Goal: Ask a question: Seek information or help from site administrators or community

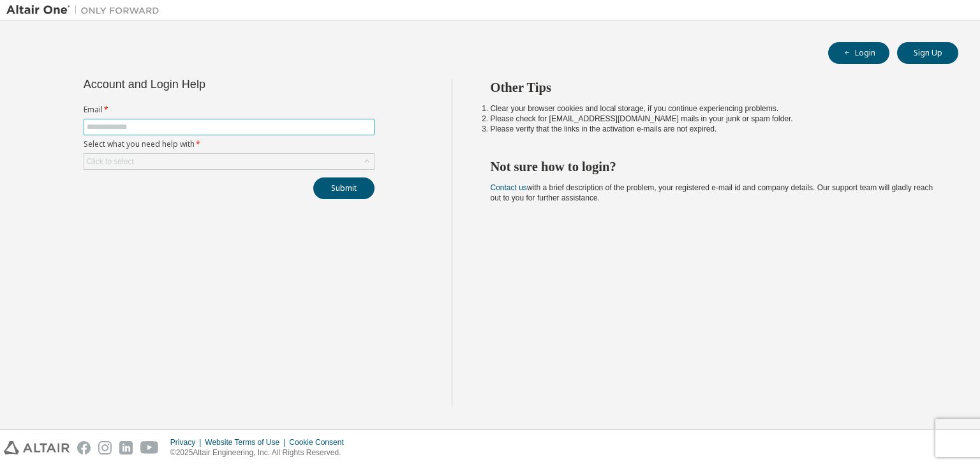
click at [221, 128] on input "text" at bounding box center [229, 127] width 285 height 10
type input "**********"
click at [195, 161] on div "Click to select" at bounding box center [229, 161] width 290 height 15
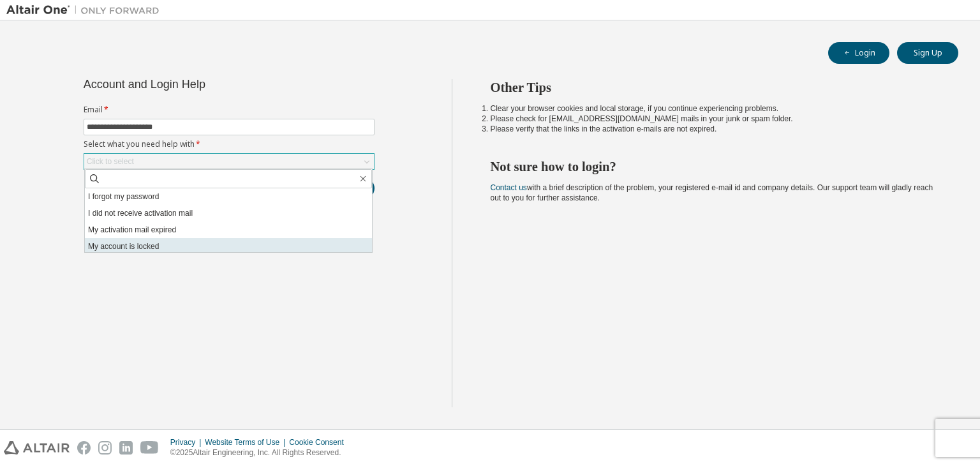
click at [205, 243] on li "My account is locked" at bounding box center [228, 246] width 287 height 17
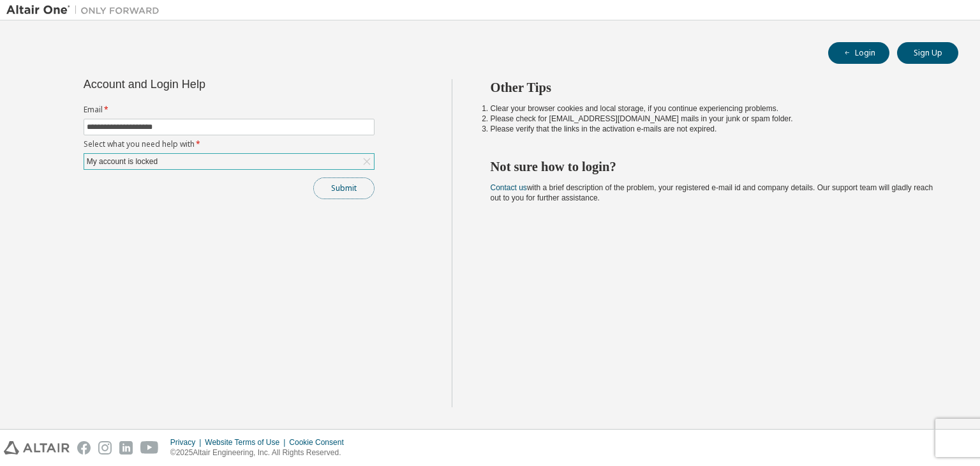
click at [352, 184] on button "Submit" at bounding box center [343, 188] width 61 height 22
click at [235, 161] on div "My account is locked" at bounding box center [229, 161] width 290 height 15
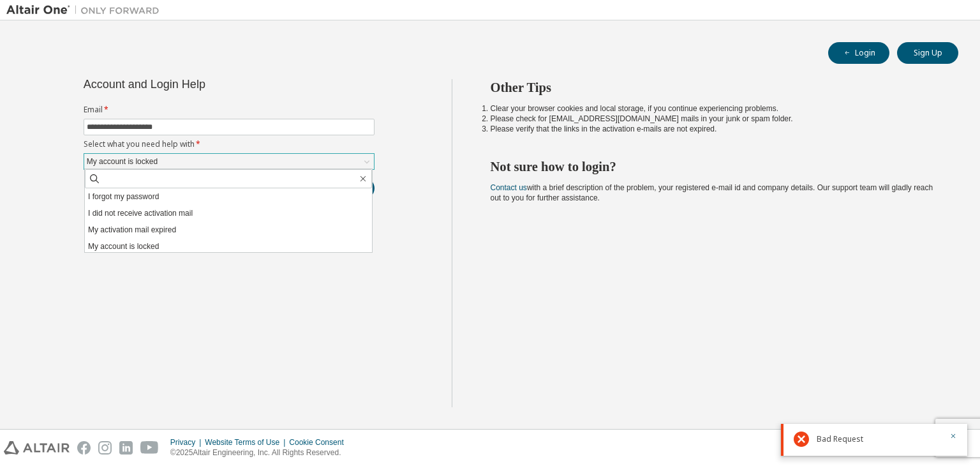
click at [235, 161] on div "My account is locked" at bounding box center [229, 161] width 290 height 15
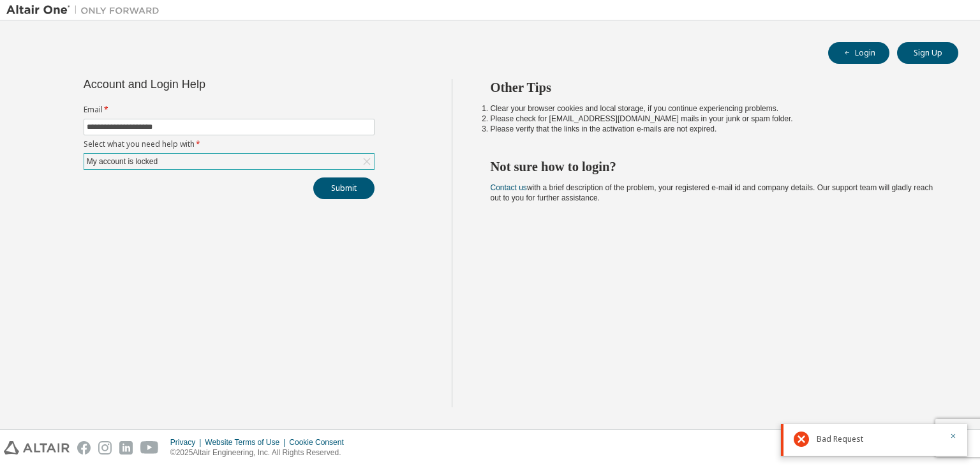
click at [270, 156] on div "My account is locked" at bounding box center [229, 161] width 290 height 15
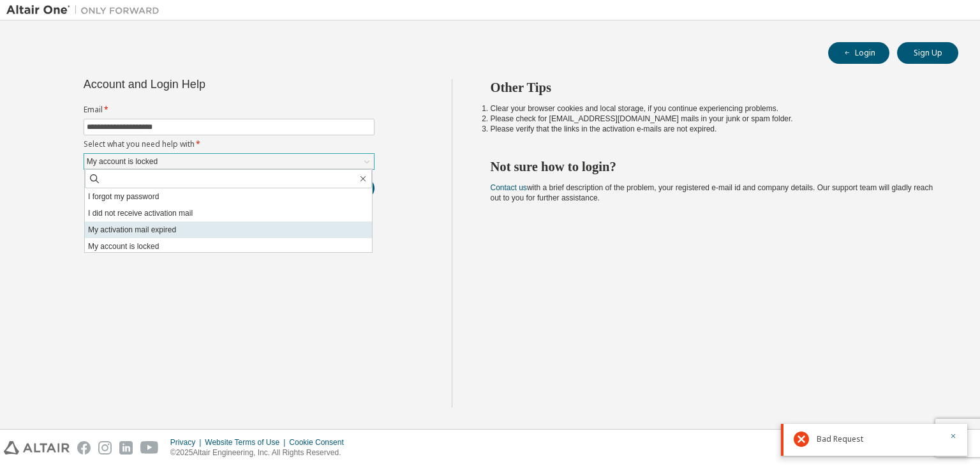
scroll to position [36, 0]
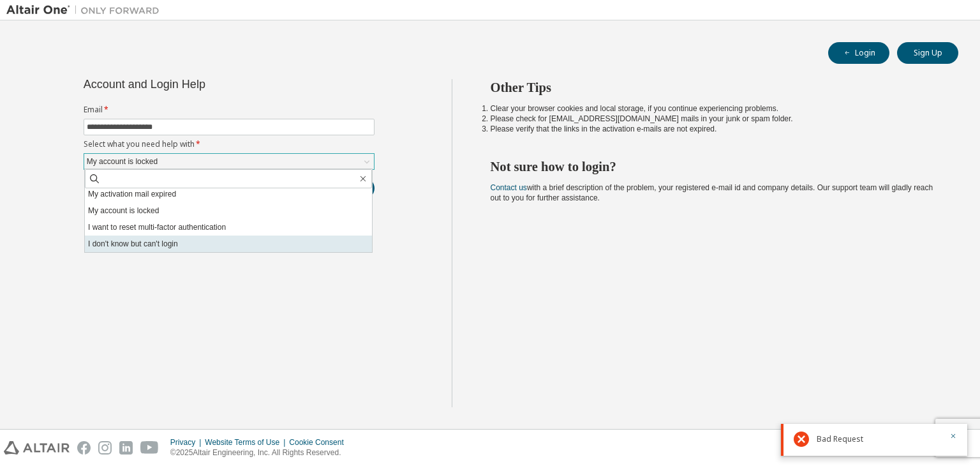
click at [213, 241] on li "I don't know but can't login" at bounding box center [228, 243] width 287 height 17
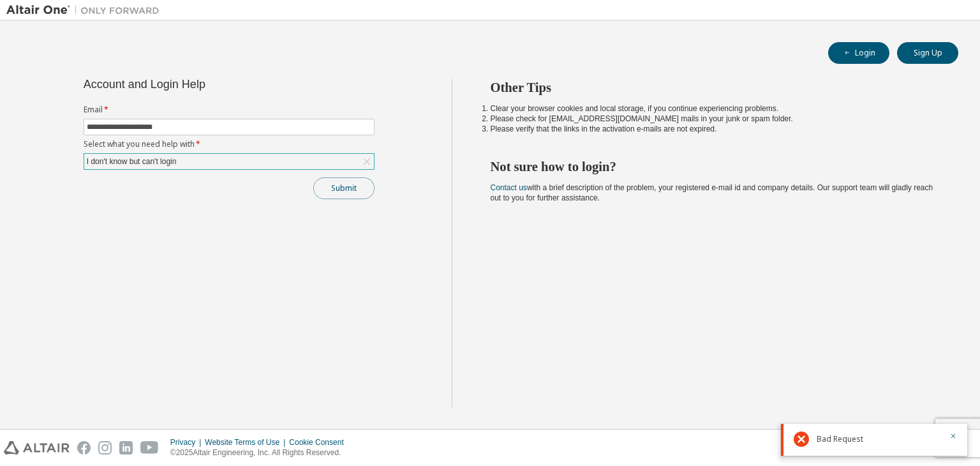
click at [346, 196] on button "Submit" at bounding box center [343, 188] width 61 height 22
click at [336, 184] on button "Submit" at bounding box center [343, 188] width 61 height 22
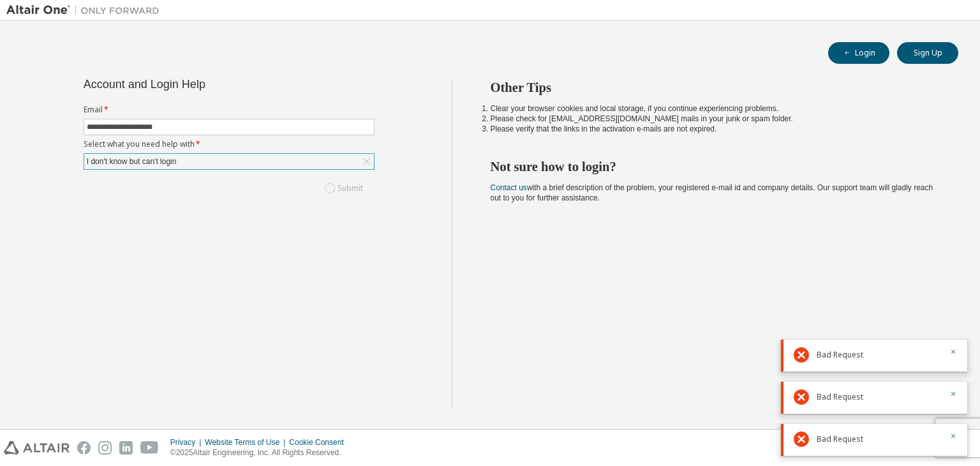
click at [336, 184] on div "Submit" at bounding box center [229, 188] width 291 height 22
click at [336, 184] on button "Submit" at bounding box center [343, 188] width 61 height 22
click at [336, 184] on div "Submit" at bounding box center [229, 188] width 291 height 22
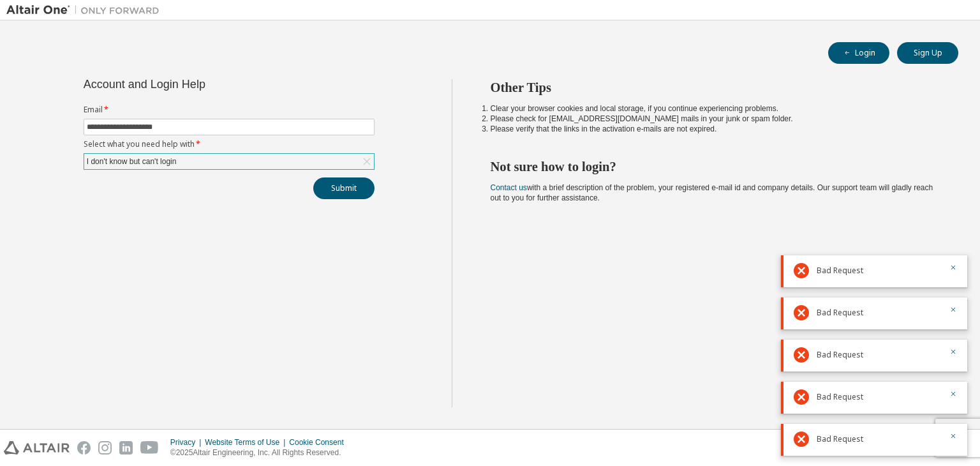
click at [336, 184] on div "Submit" at bounding box center [229, 188] width 291 height 22
click at [856, 49] on button "Login" at bounding box center [858, 53] width 61 height 22
